Goal: Find specific page/section: Find specific page/section

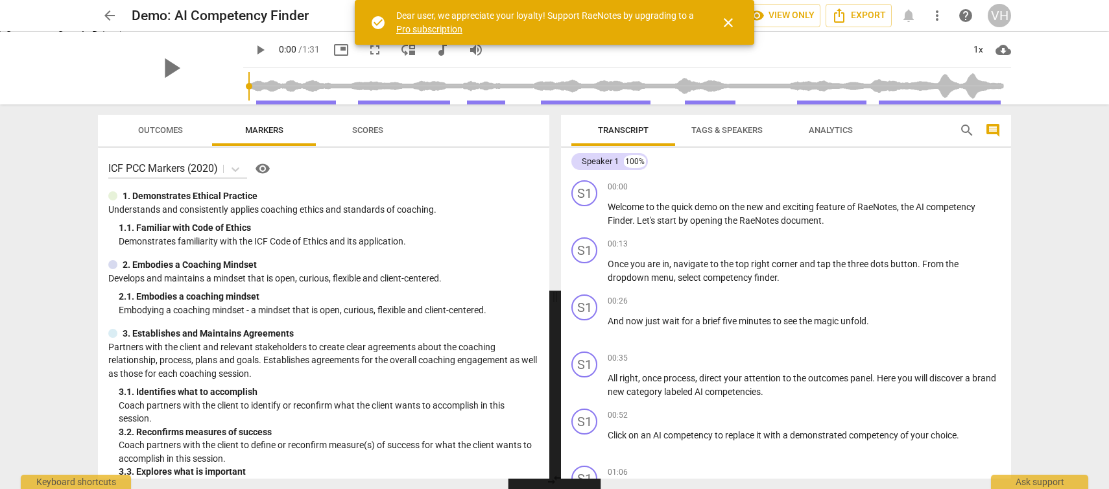
click at [732, 26] on span "close" at bounding box center [728, 23] width 16 height 16
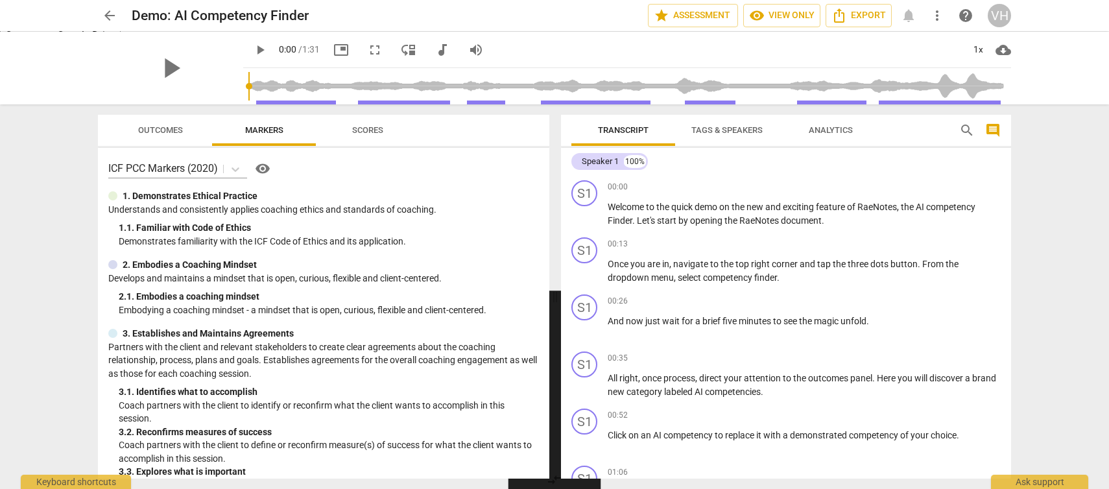
click at [110, 19] on span "arrow_back" at bounding box center [110, 16] width 16 height 16
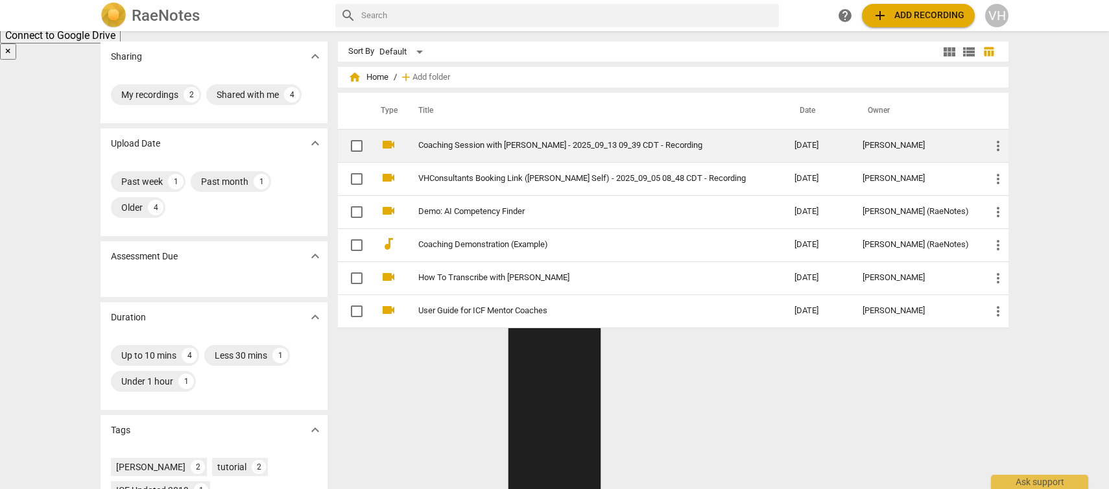
click at [457, 148] on link "Coaching Session with [PERSON_NAME] - 2025_09_13 09_39 CDT - Recording" at bounding box center [582, 146] width 329 height 10
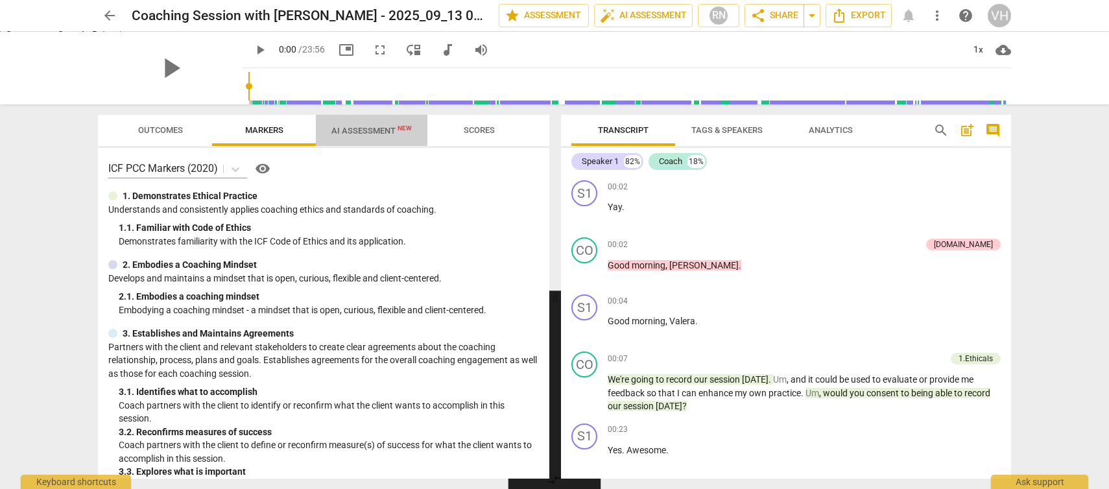
click at [362, 132] on span "AI Assessment New" at bounding box center [371, 131] width 80 height 10
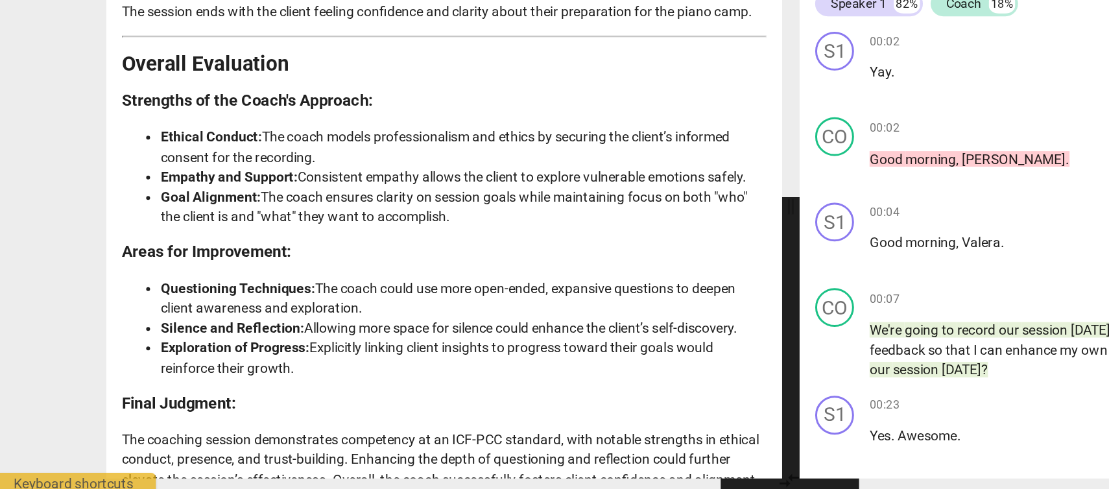
scroll to position [3086, 0]
